Goal: Task Accomplishment & Management: Manage account settings

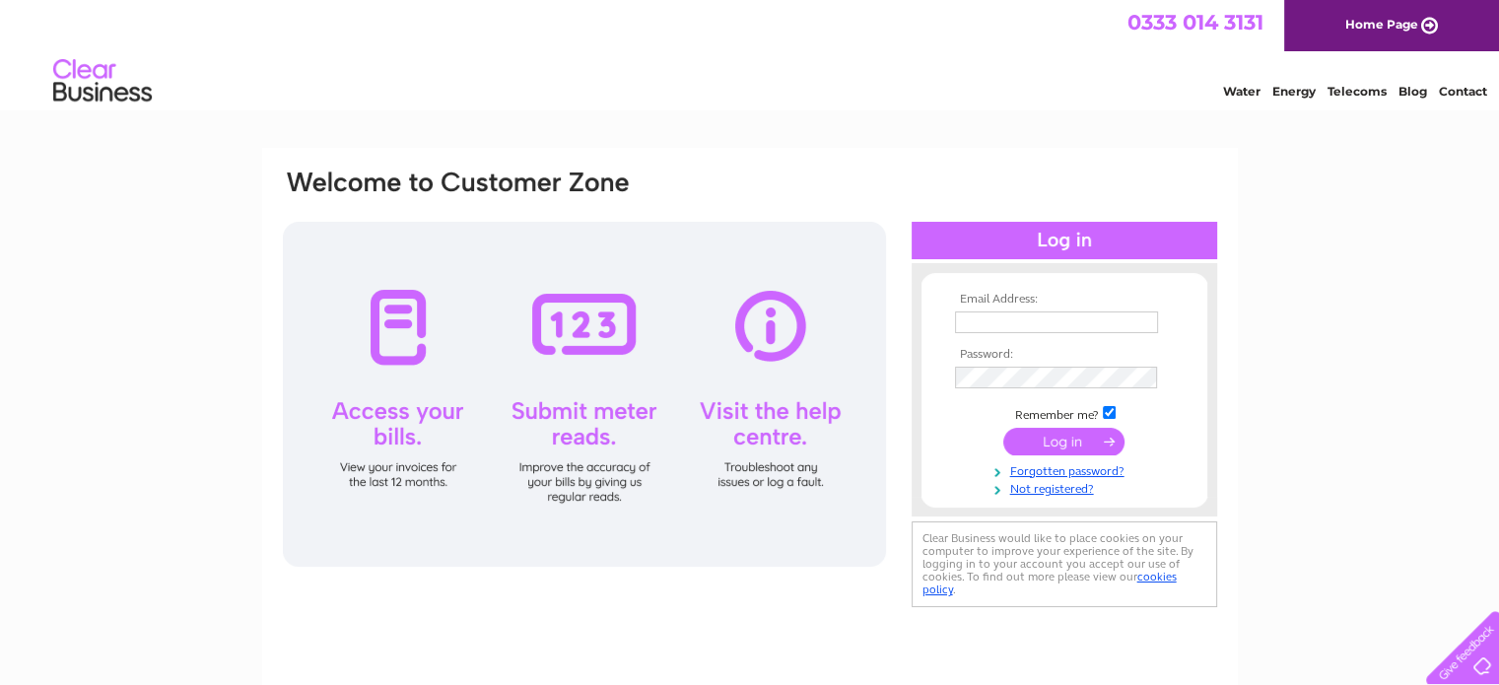
click at [1008, 312] on input "text" at bounding box center [1056, 322] width 203 height 22
type input "gracie1978@gmail.com"
click at [1058, 441] on input "submit" at bounding box center [1063, 442] width 121 height 28
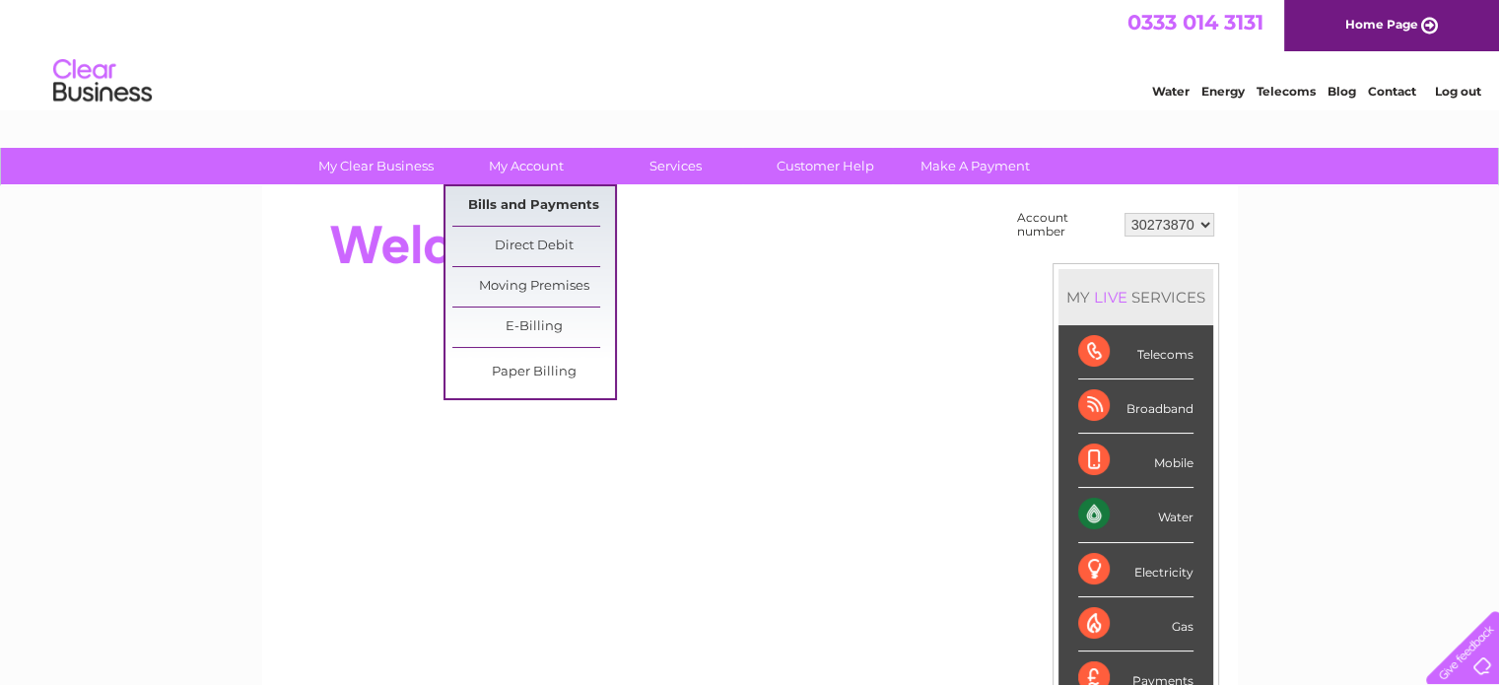
click at [552, 203] on link "Bills and Payments" at bounding box center [533, 205] width 163 height 39
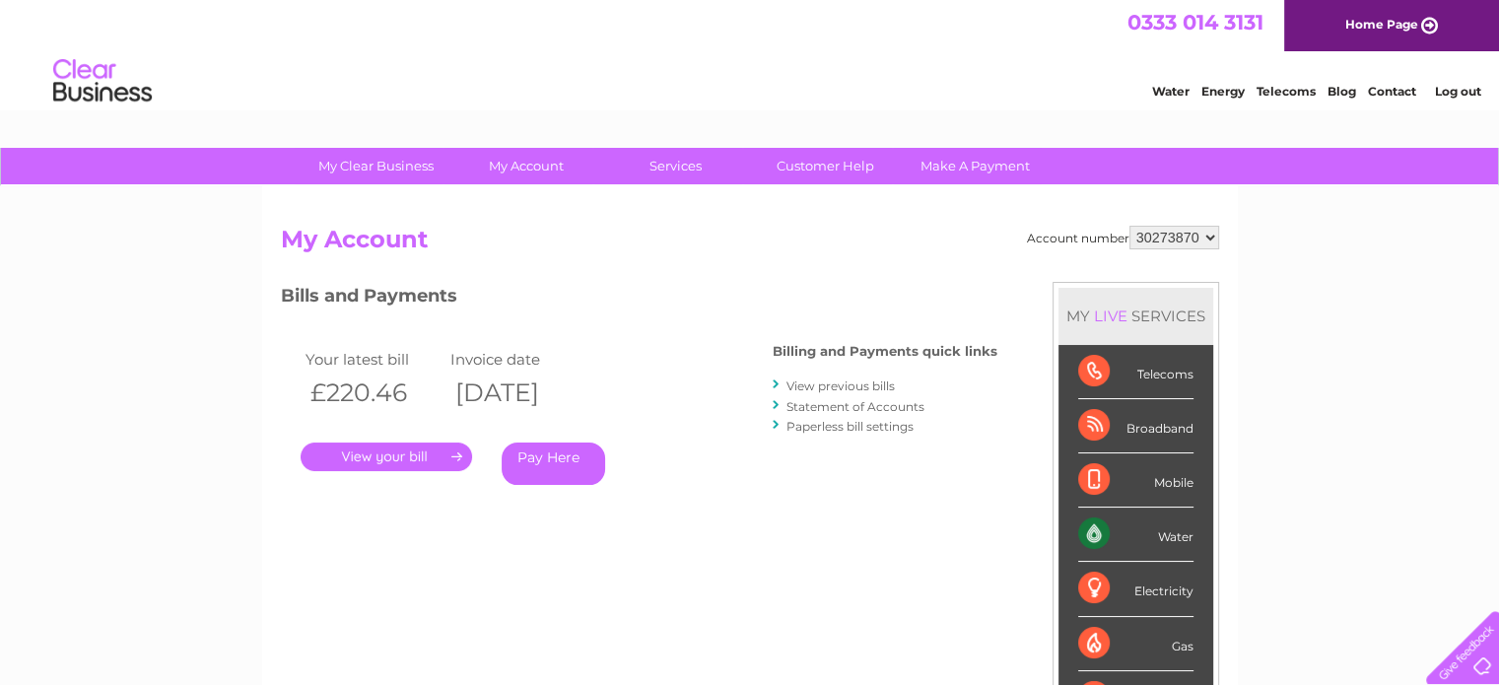
click at [406, 448] on link "." at bounding box center [386, 456] width 171 height 29
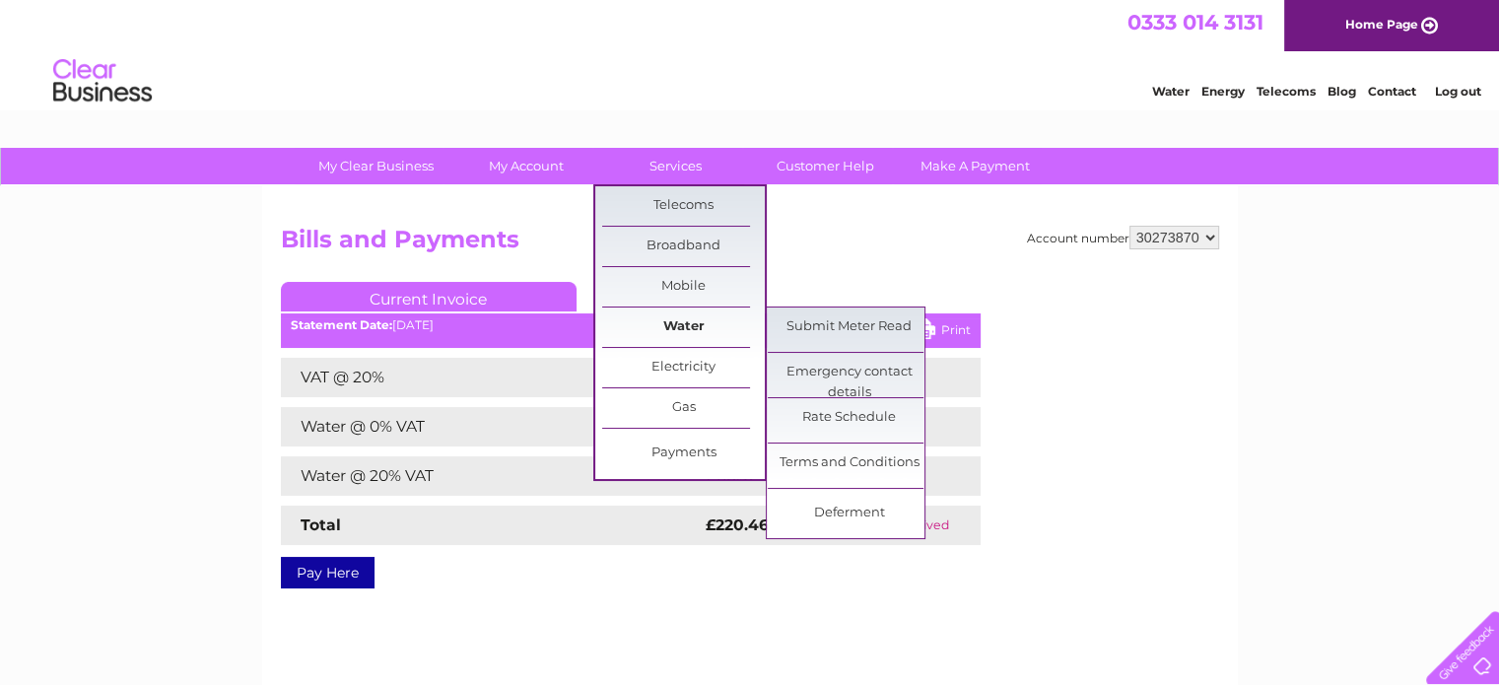
click at [663, 329] on link "Water" at bounding box center [683, 326] width 163 height 39
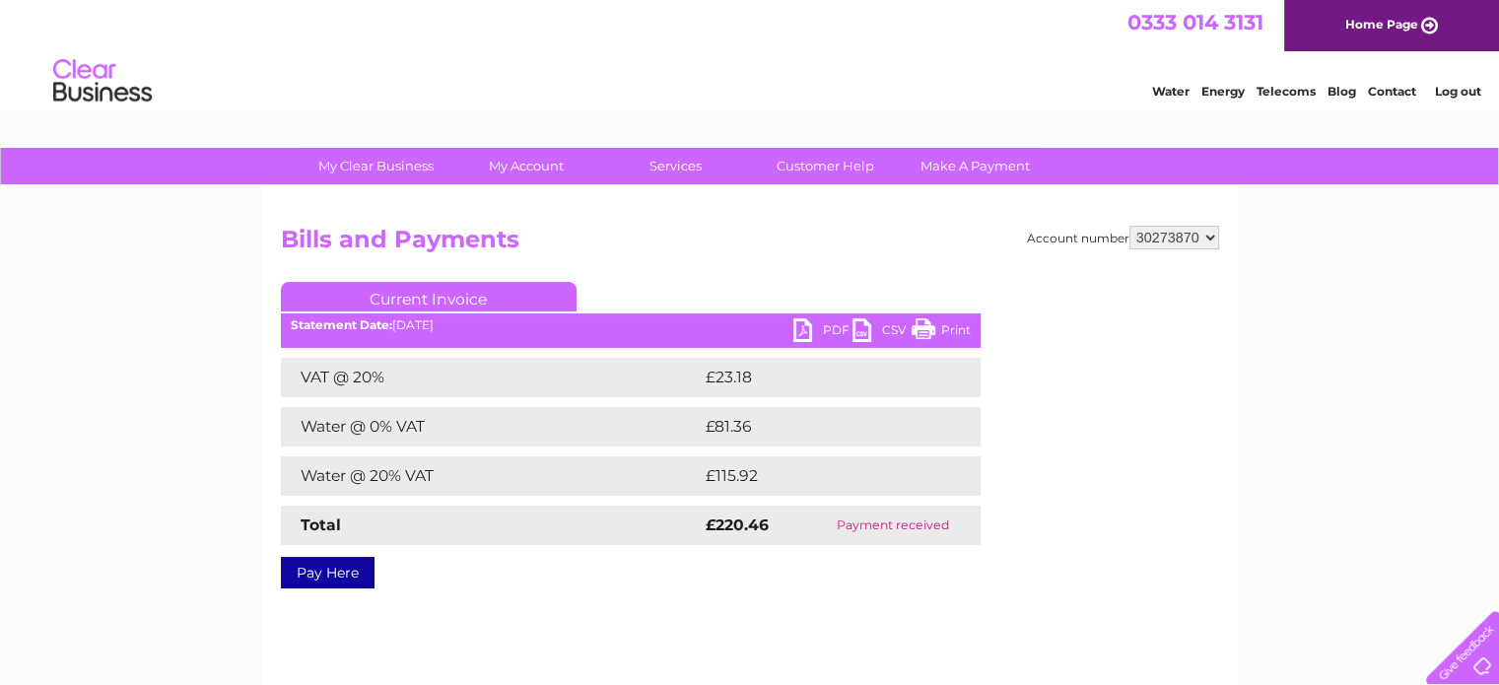
click at [887, 331] on link "CSV" at bounding box center [881, 332] width 59 height 29
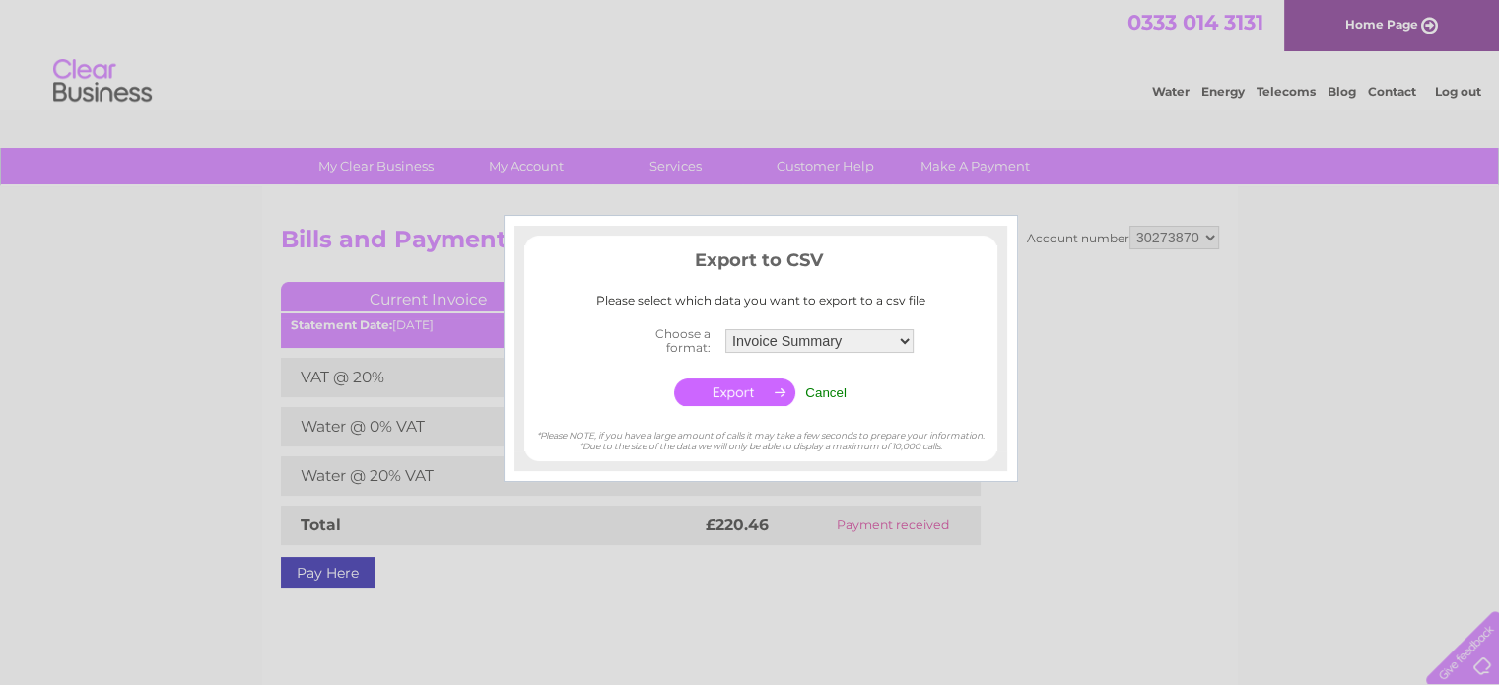
click at [830, 390] on input "Cancel" at bounding box center [825, 392] width 41 height 15
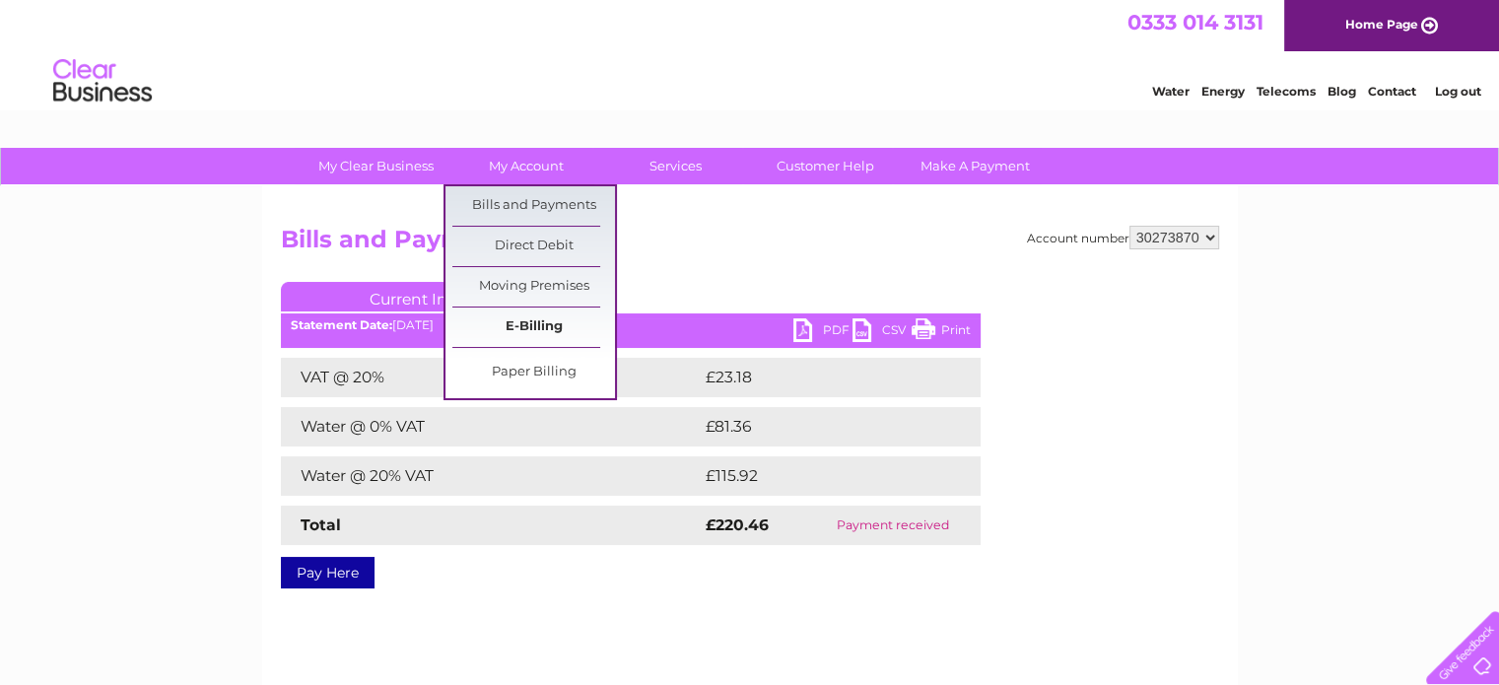
click at [516, 322] on link "E-Billing" at bounding box center [533, 326] width 163 height 39
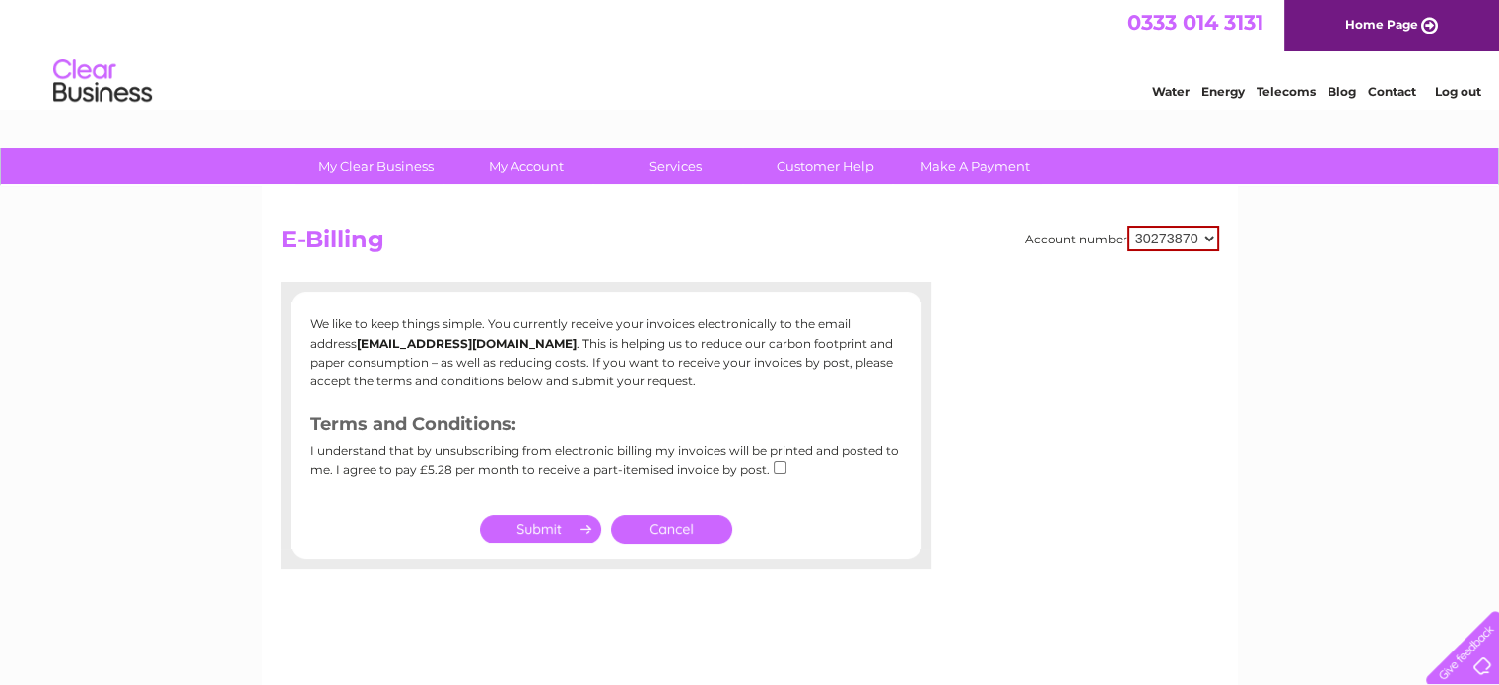
click at [705, 549] on div at bounding box center [606, 559] width 650 height 20
click at [703, 532] on link "Cancel" at bounding box center [671, 529] width 121 height 29
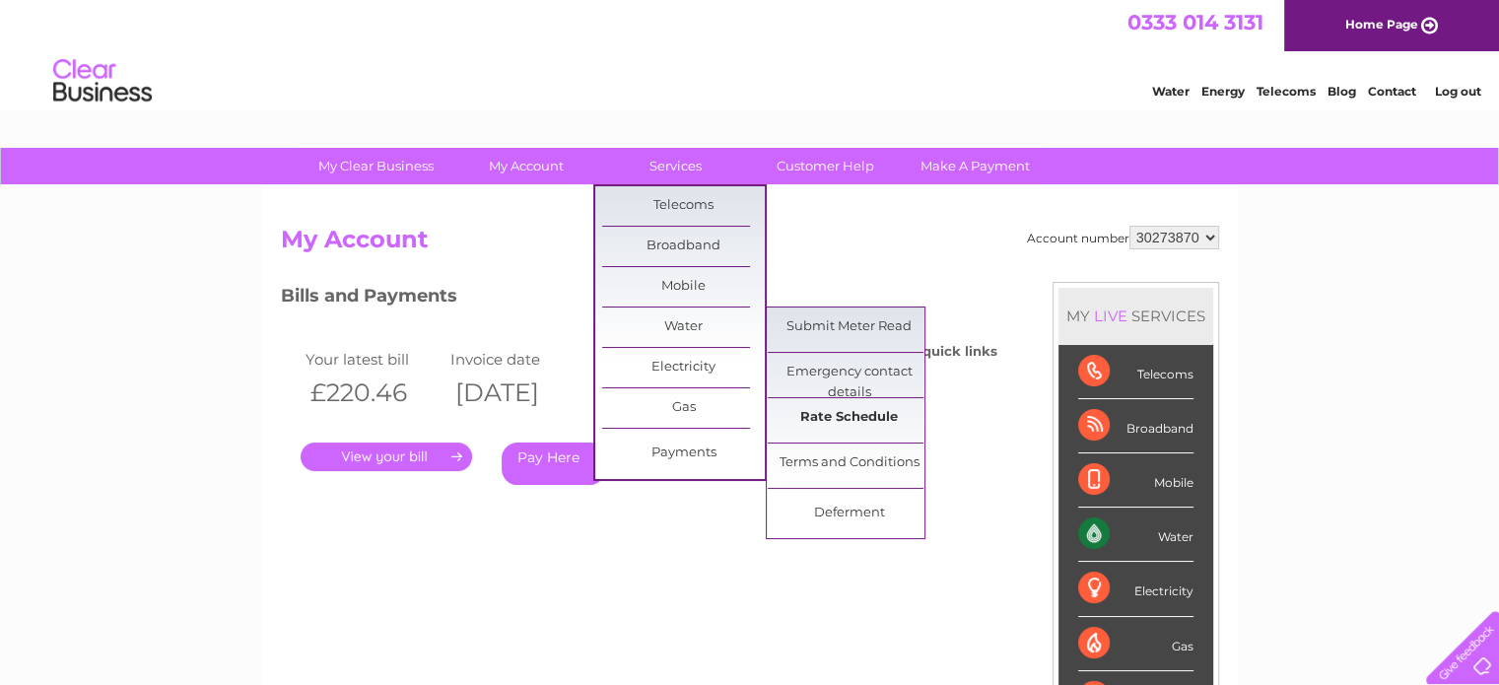
click at [840, 407] on link "Rate Schedule" at bounding box center [849, 417] width 163 height 39
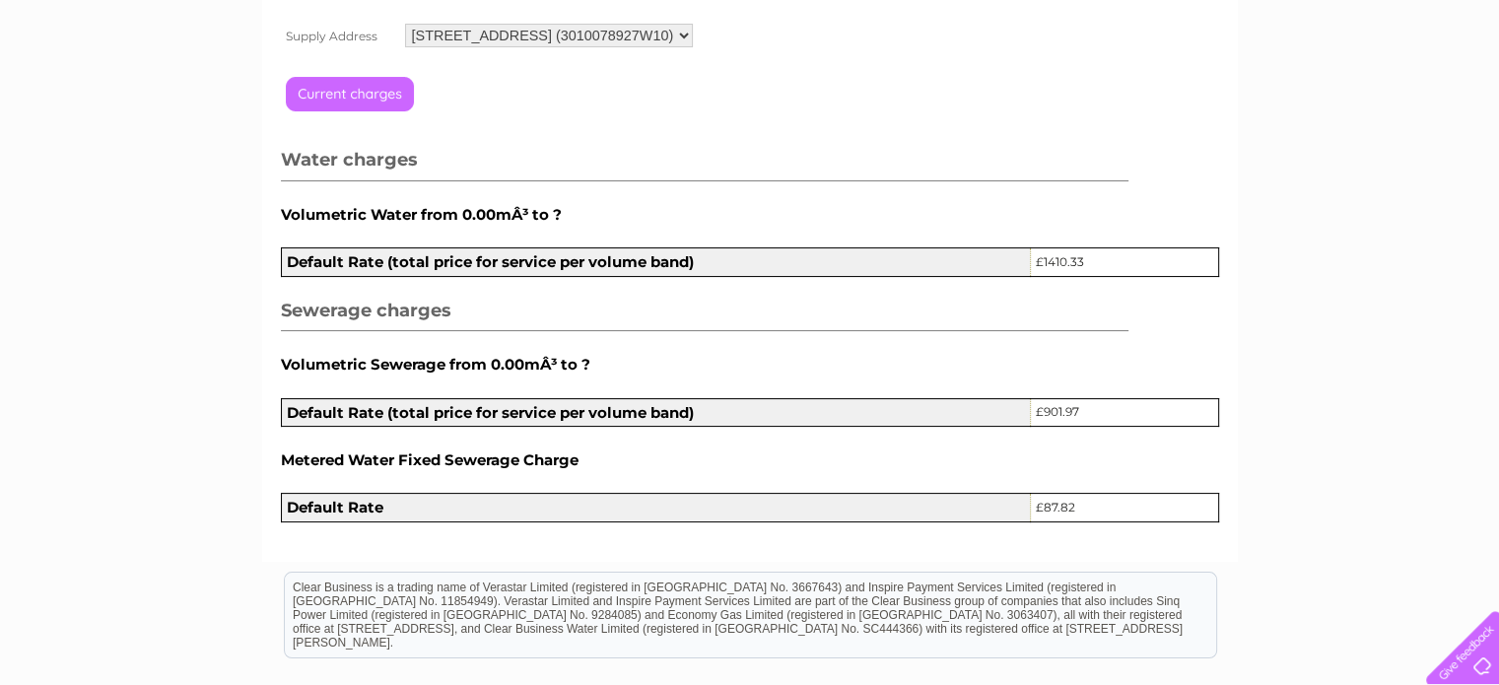
scroll to position [296, 0]
